Goal: Obtain resource: Download file/media

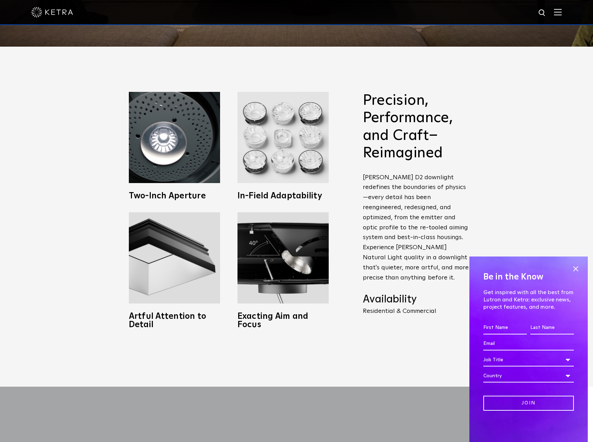
scroll to position [396, 0]
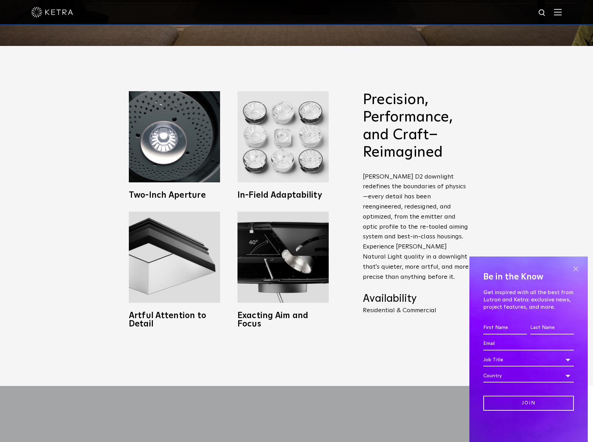
click at [578, 271] on span at bounding box center [575, 269] width 10 height 10
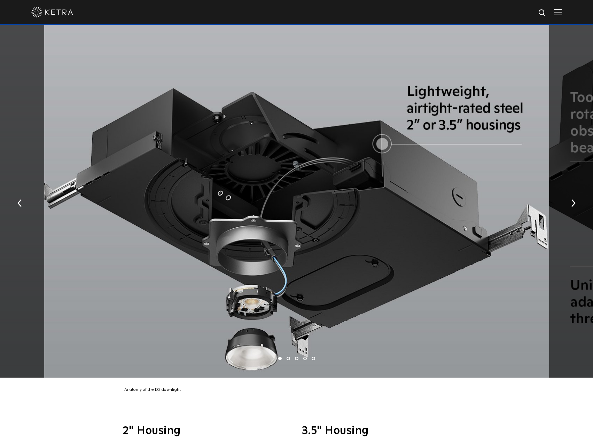
scroll to position [1492, 0]
click at [573, 199] on img "button" at bounding box center [573, 203] width 5 height 8
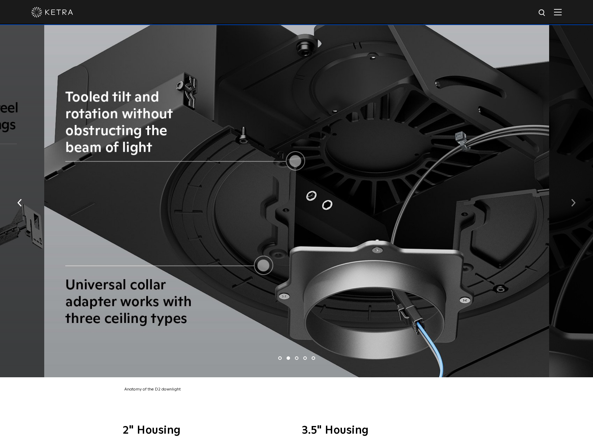
click at [573, 199] on img "button" at bounding box center [573, 203] width 5 height 8
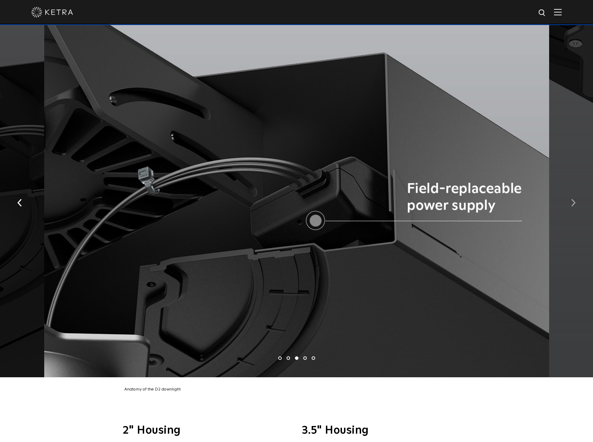
click at [573, 199] on img "button" at bounding box center [573, 203] width 5 height 8
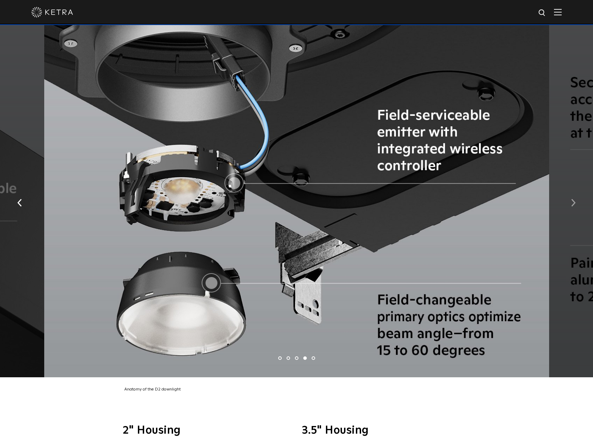
click at [573, 199] on img "button" at bounding box center [573, 203] width 5 height 8
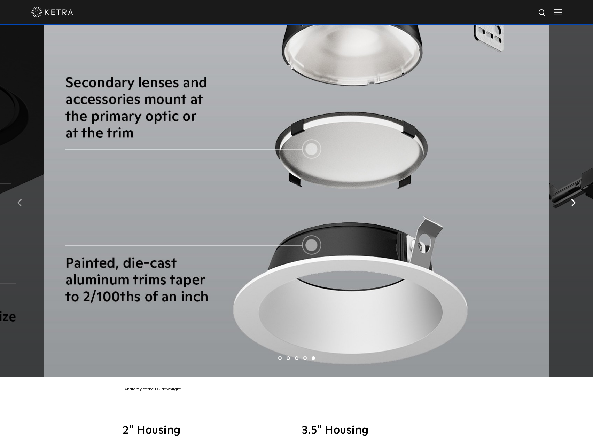
click at [23, 196] on button "button" at bounding box center [19, 202] width 15 height 24
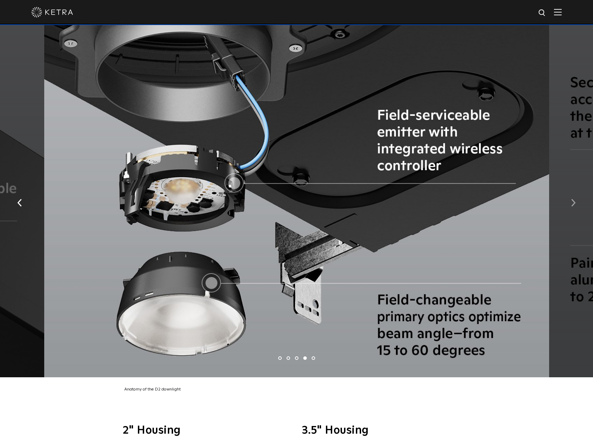
click at [573, 199] on img "button" at bounding box center [573, 203] width 5 height 8
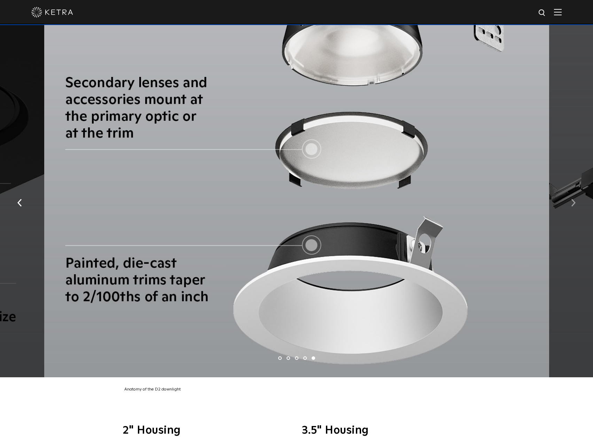
click at [573, 199] on img "button" at bounding box center [573, 203] width 5 height 8
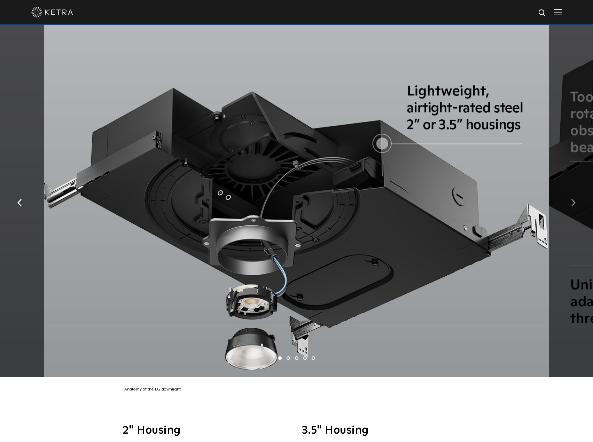
click at [573, 199] on img "button" at bounding box center [573, 203] width 5 height 8
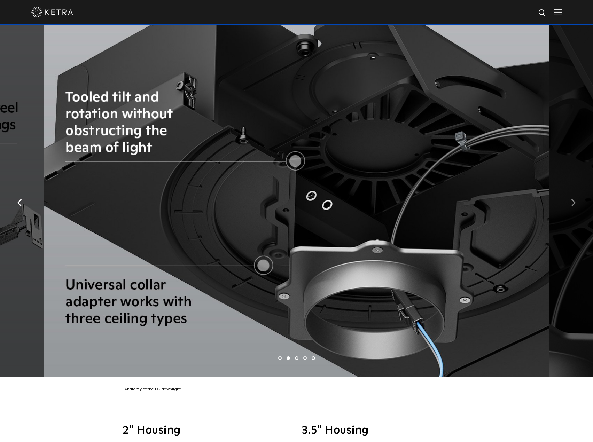
click at [573, 199] on img "button" at bounding box center [573, 203] width 5 height 8
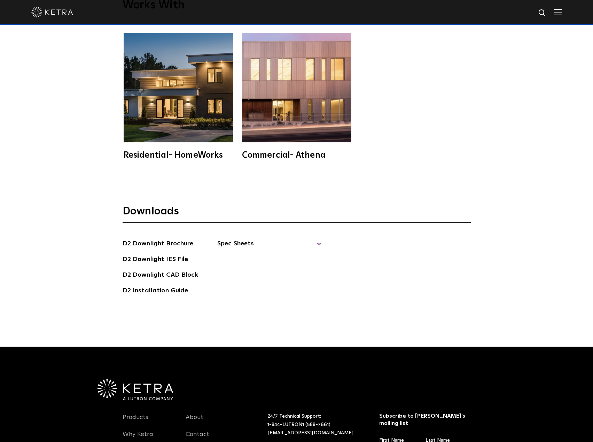
scroll to position [2181, 0]
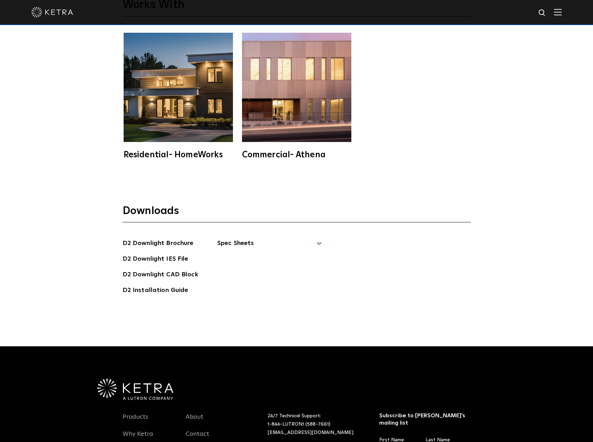
click at [310, 238] on span "Spec Sheets" at bounding box center [269, 245] width 104 height 15
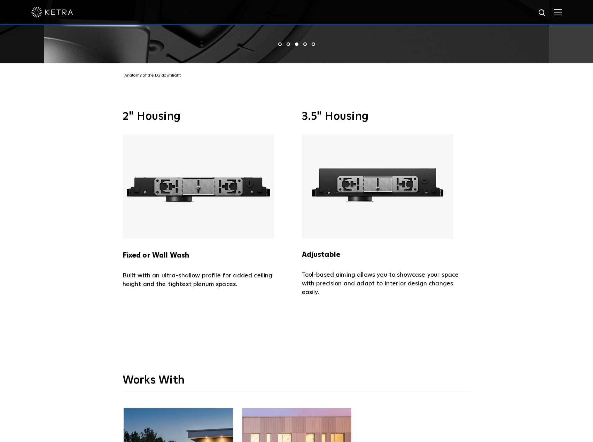
scroll to position [1806, 0]
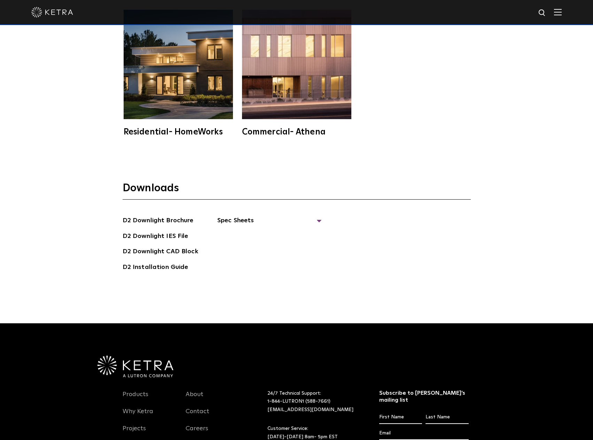
scroll to position [2294, 0]
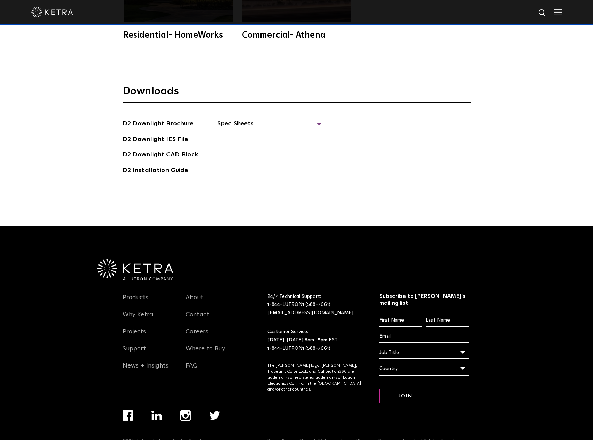
click at [471, 14] on div at bounding box center [296, 12] width 530 height 24
